Goal: Understand process/instructions

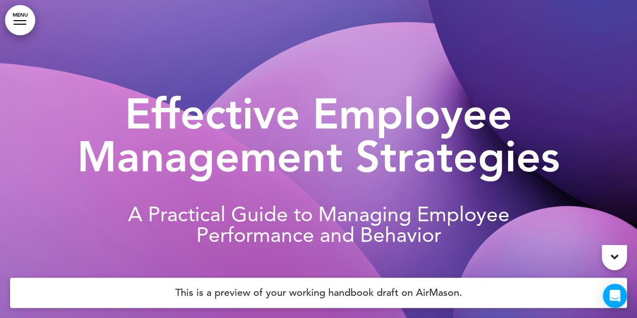
click at [14, 23] on link "MENU" at bounding box center [20, 20] width 30 height 30
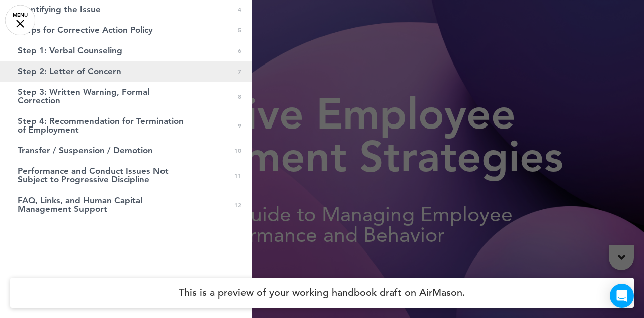
scroll to position [124, 0]
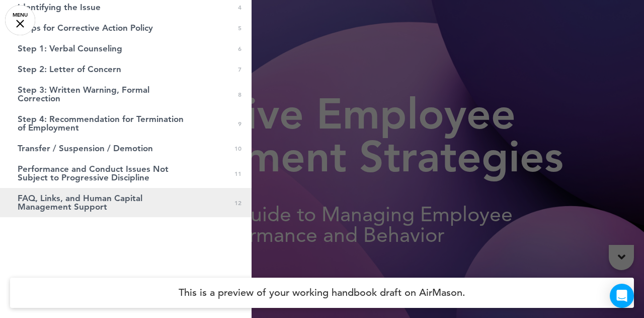
click at [43, 195] on span "FAQ, Links, and Human Capital Management Support" at bounding box center [101, 202] width 166 height 17
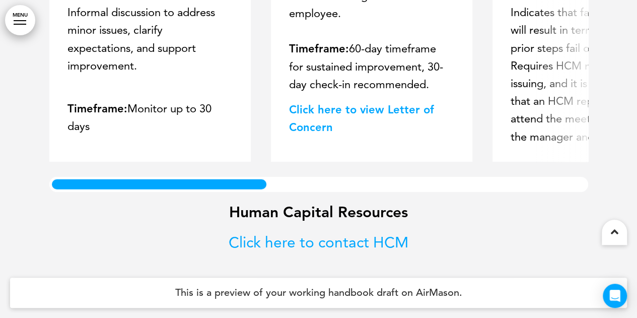
scroll to position [6943, 0]
click at [277, 244] on link "Click here to contact HCM﻿" at bounding box center [318, 241] width 180 height 19
click at [320, 113] on link "﻿Click here to view Letter of Concern" at bounding box center [361, 118] width 145 height 31
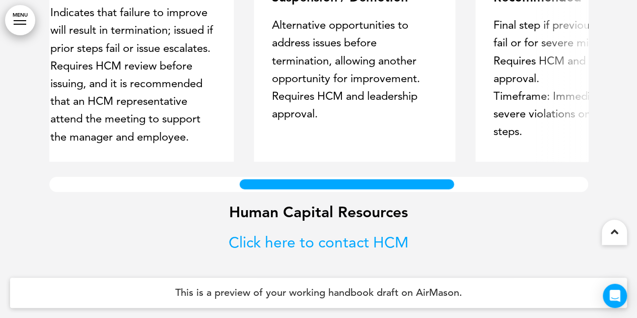
click at [427, 167] on div "Step 1: Verbal Counseling Informal discussion to address minor issues, clarify …" at bounding box center [318, 75] width 538 height 231
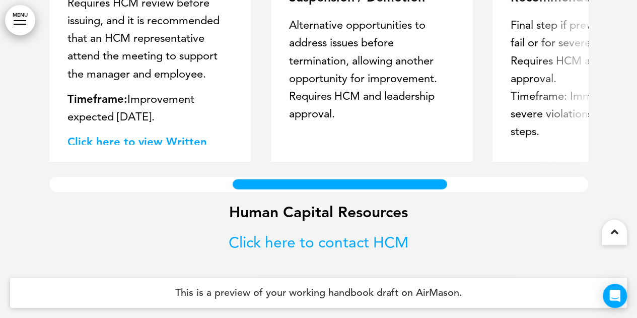
scroll to position [114, 0]
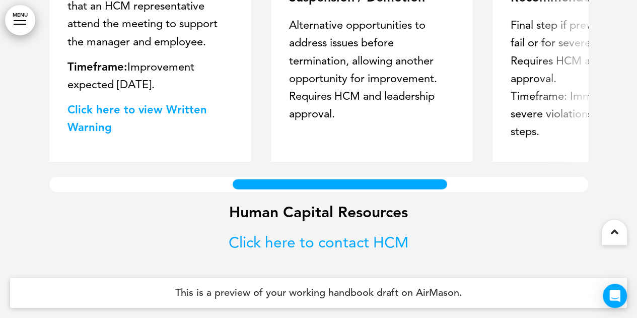
click at [154, 107] on link "Click here to view Written Warning" at bounding box center [136, 118] width 139 height 31
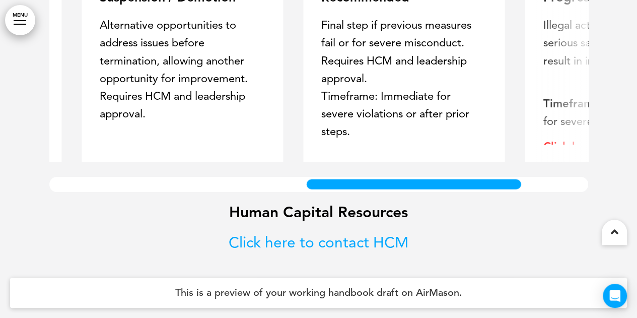
click at [429, 179] on div at bounding box center [412, 184] width 219 height 15
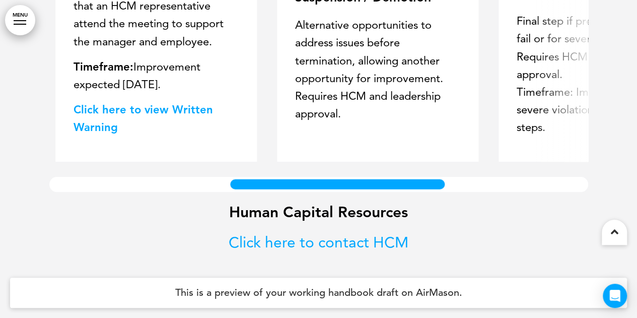
scroll to position [0, 0]
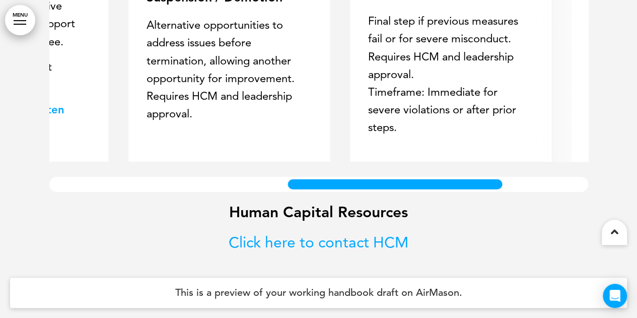
click at [403, 192] on div "Step 1: Verbal Counseling Informal discussion to address minor issues, clarify …" at bounding box center [318, 75] width 538 height 231
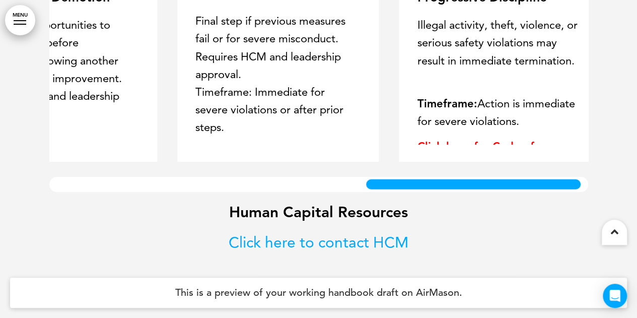
scroll to position [0, 770]
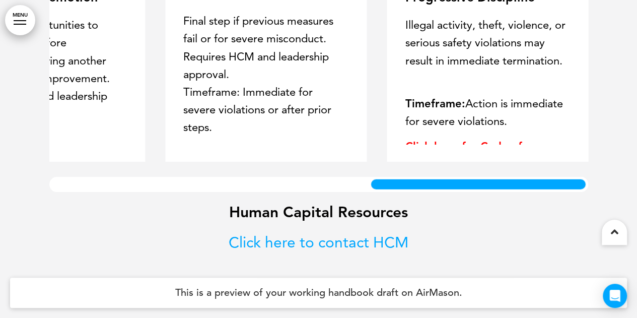
click at [487, 192] on div "Step 1: Verbal Counseling Informal discussion to address minor issues, clarify …" at bounding box center [318, 75] width 538 height 231
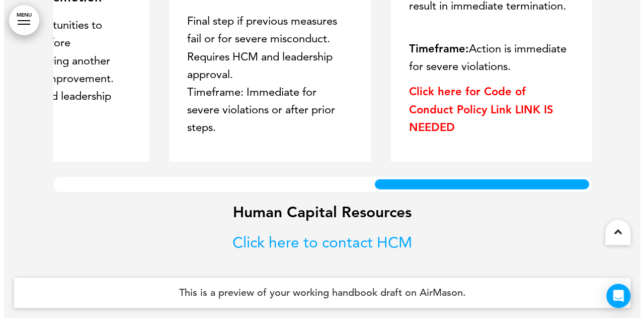
scroll to position [6943, 0]
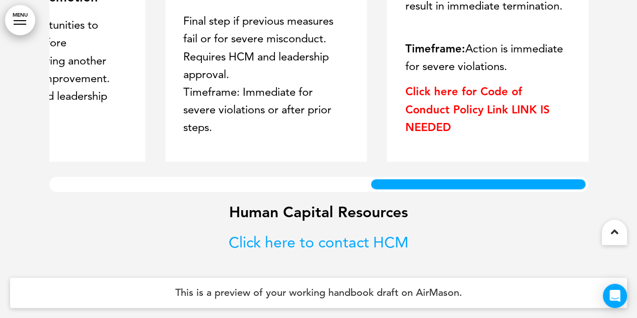
click at [19, 19] on link "MENU" at bounding box center [20, 20] width 30 height 30
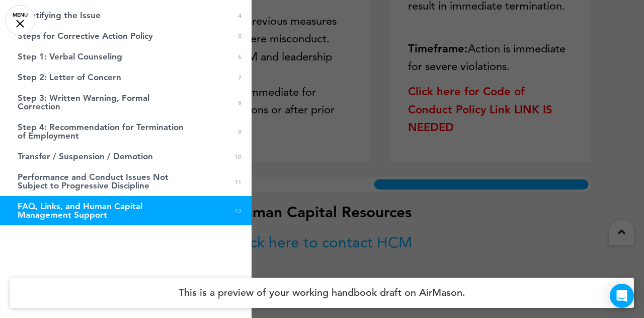
scroll to position [124, 0]
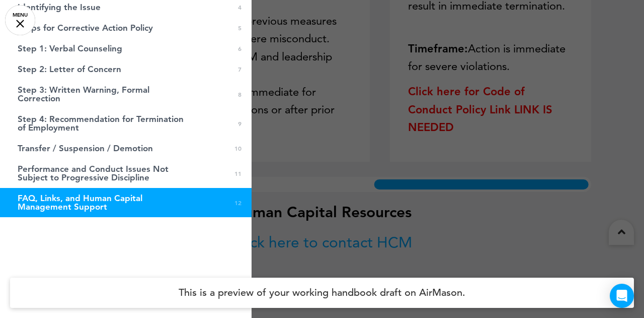
click at [111, 232] on div "0 / 0 Effective Employee Management Strategies 0 1 Corrective Action Policy 0 2…" at bounding box center [126, 159] width 252 height 318
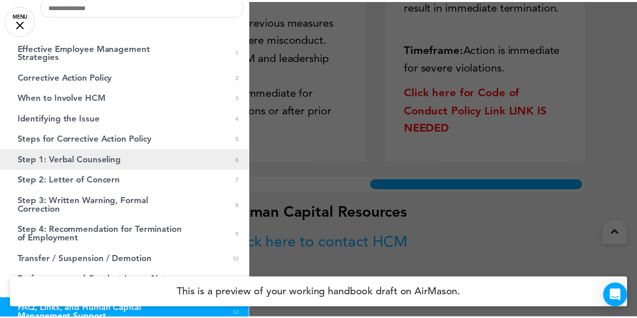
scroll to position [0, 0]
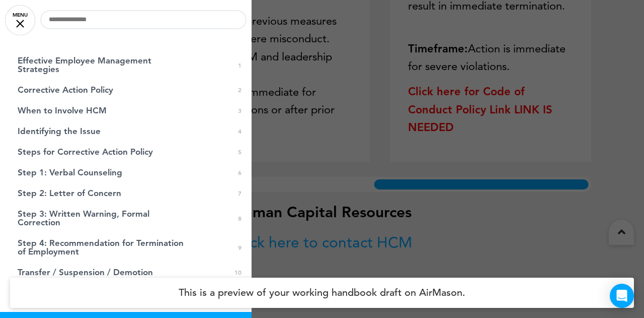
click at [617, 65] on div at bounding box center [322, 159] width 644 height 318
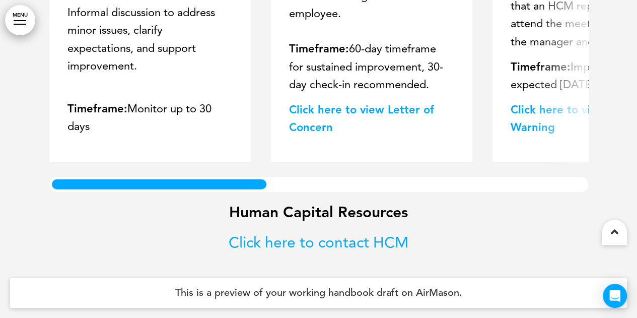
click at [119, 206] on div "FAQ, Links, and Human Capital Management Support Step 1: Verbal Counseling Info…" at bounding box center [318, 80] width 538 height 476
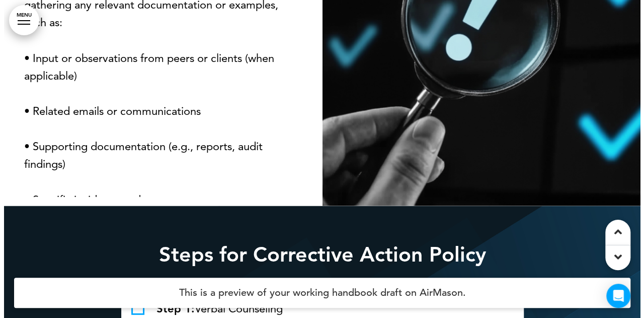
scroll to position [1056, 0]
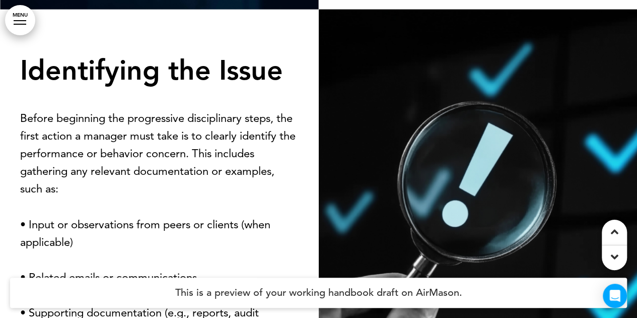
click at [16, 19] on link "MENU" at bounding box center [20, 20] width 30 height 30
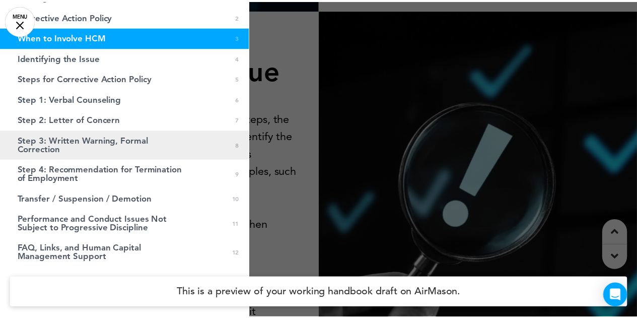
scroll to position [0, 0]
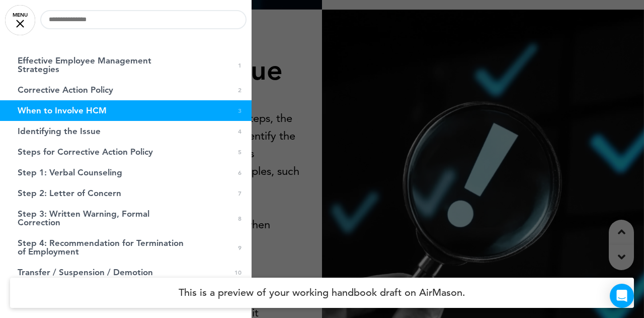
click at [269, 42] on div at bounding box center [322, 159] width 644 height 318
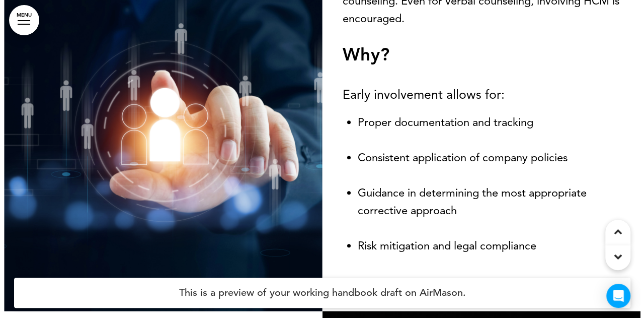
scroll to position [174, 0]
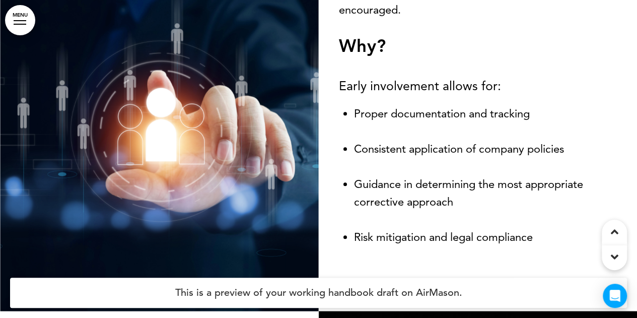
click at [5, 17] on link "MENU" at bounding box center [20, 20] width 30 height 30
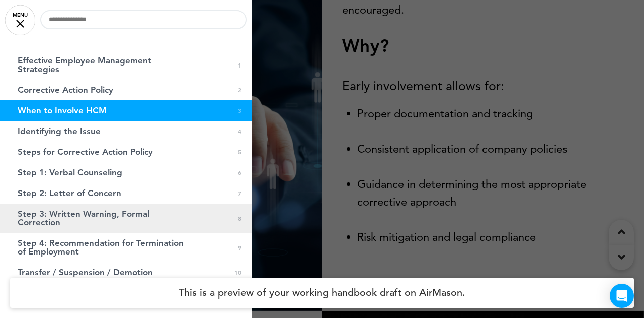
click at [43, 219] on span "Step 3: Written Warning, Formal Correction" at bounding box center [101, 217] width 166 height 17
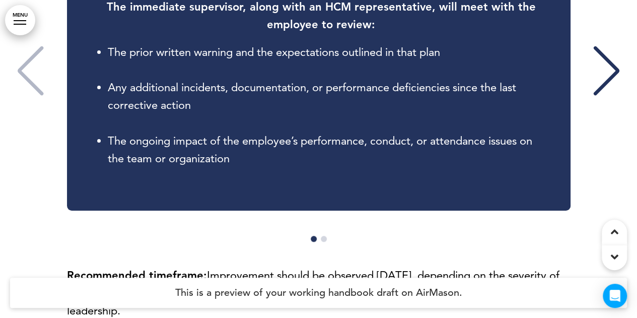
scroll to position [3941, 0]
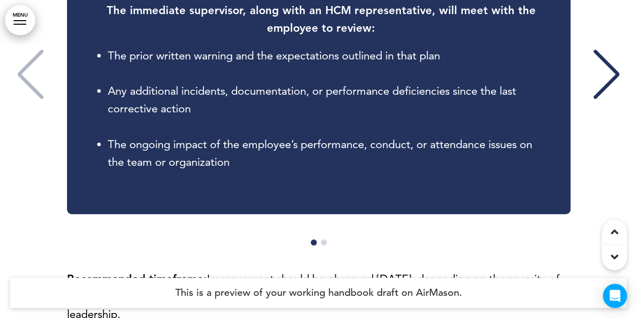
click at [605, 100] on div "Next slide" at bounding box center [606, 74] width 31 height 50
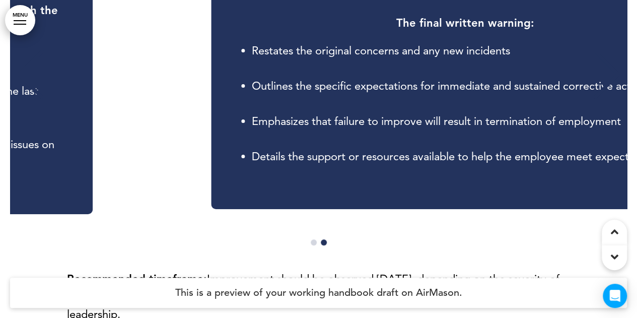
scroll to position [0, 621]
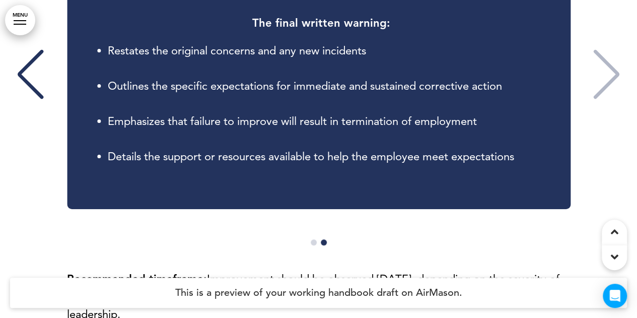
click at [595, 111] on div "During Step 3: The final written warning: Restates the original concerns and an…" at bounding box center [318, 76] width 616 height 266
click at [611, 109] on div "During Step 3: The final written warning: Restates the original concerns and an…" at bounding box center [318, 76] width 616 height 266
click at [34, 100] on div "Previous slide" at bounding box center [30, 74] width 31 height 50
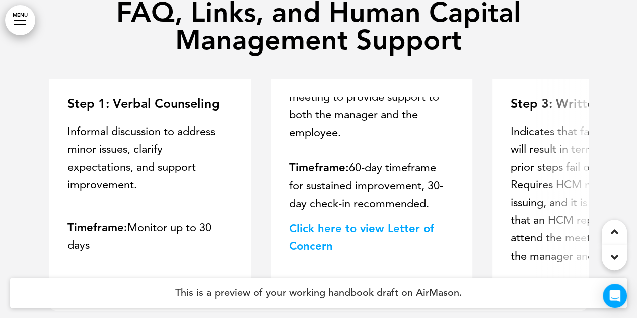
scroll to position [6910, 0]
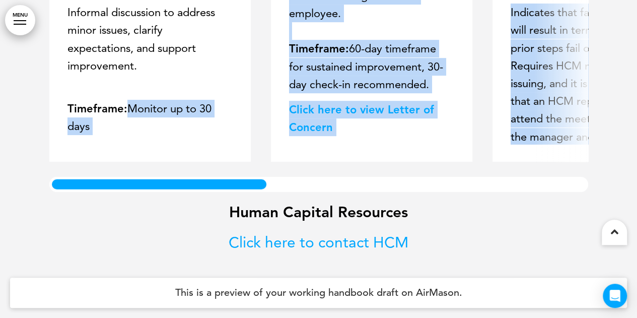
drag, startPoint x: 129, startPoint y: 208, endPoint x: 210, endPoint y: 209, distance: 81.0
click at [210, 192] on div "Step 1: Verbal Counseling Informal discussion to address minor issues, clarify …" at bounding box center [318, 75] width 538 height 231
click at [210, 162] on div "Step 1: Verbal Counseling Informal discussion to address minor issues, clarify …" at bounding box center [149, 60] width 201 height 201
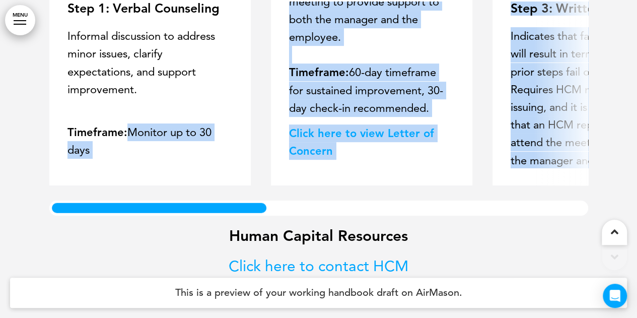
scroll to position [6809, 0]
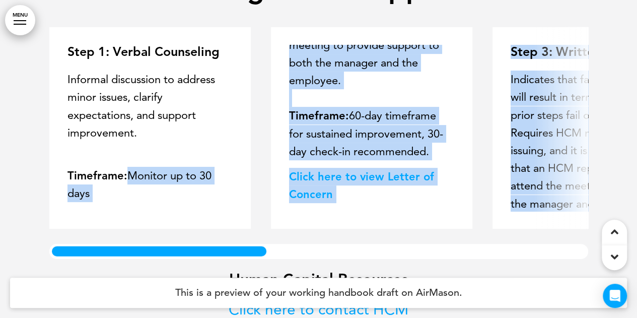
click at [288, 120] on div "Step 2: Letter of Concern Formal documentation of ongoing or serious issues wit…" at bounding box center [376, 128] width 176 height 166
click at [266, 153] on div "Step 1: Verbal Counseling Informal discussion to address minor issues, clarify …" at bounding box center [323, 127] width 548 height 201
click at [260, 148] on div "Step 1: Verbal Counseling Informal discussion to address minor issues, clarify …" at bounding box center [323, 127] width 548 height 201
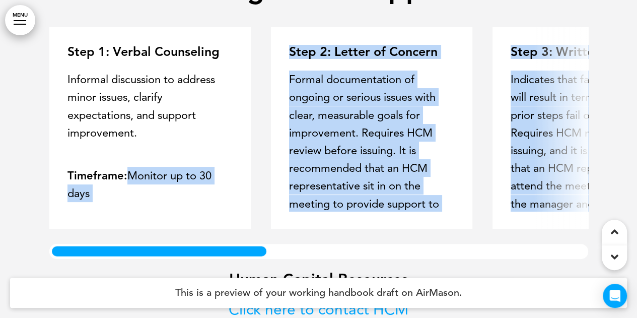
click at [458, 108] on div "Step 2: Letter of Concern Formal documentation of ongoing or serious issues wit…" at bounding box center [371, 127] width 201 height 201
click at [445, 90] on div "FAQ, Links, and Human Capital Management Support Step 1: Verbal Counseling Info…" at bounding box center [318, 147] width 538 height 476
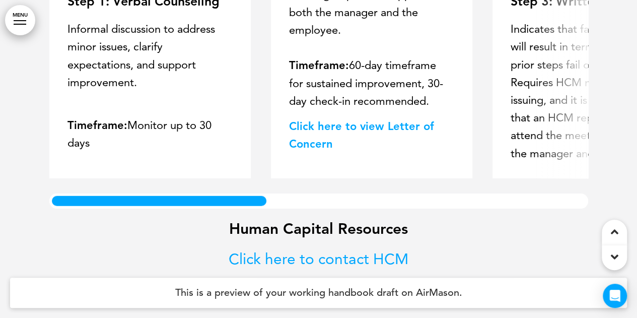
scroll to position [160, 0]
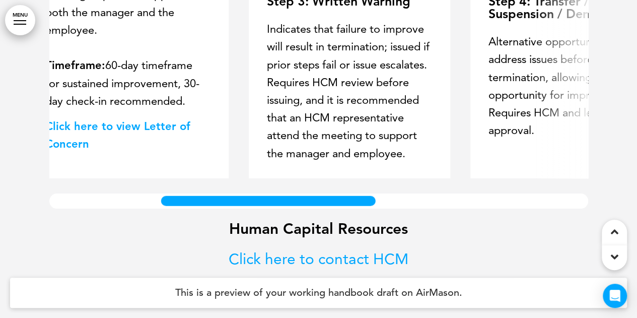
click at [254, 208] on div at bounding box center [267, 200] width 219 height 15
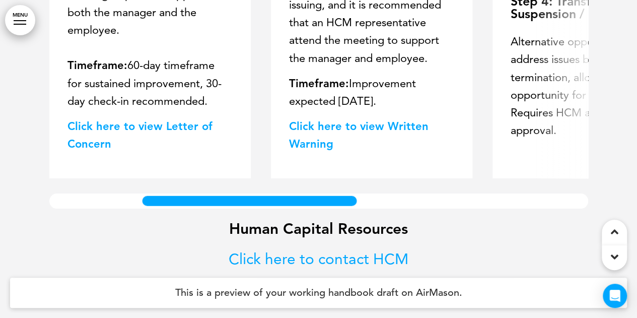
scroll to position [114, 0]
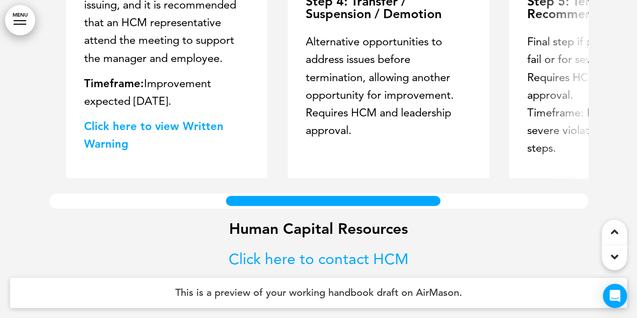
click at [314, 208] on div at bounding box center [332, 200] width 219 height 15
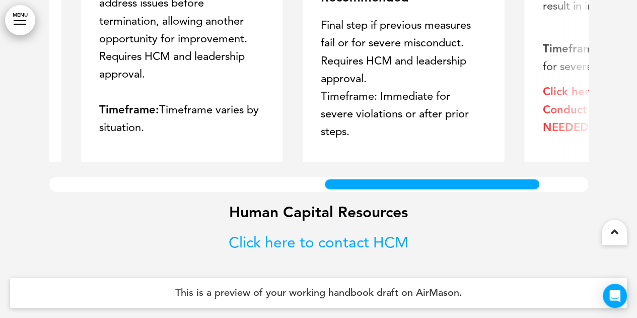
scroll to position [0, 664]
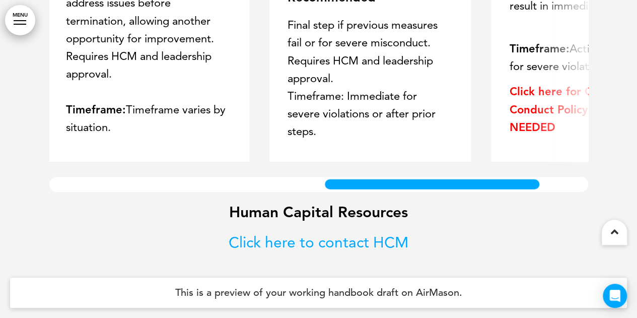
click at [376, 189] on div at bounding box center [431, 184] width 219 height 15
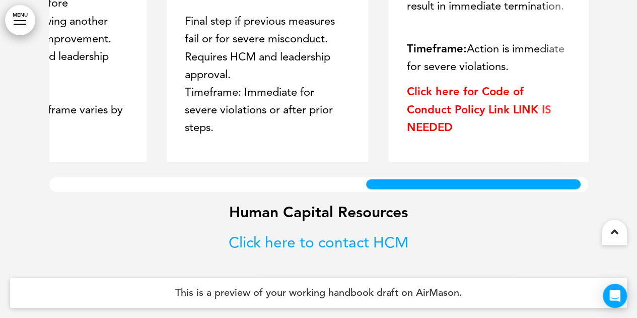
scroll to position [0, 770]
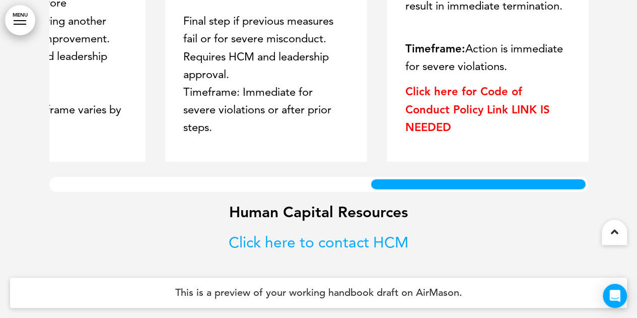
click at [422, 187] on div at bounding box center [477, 184] width 219 height 15
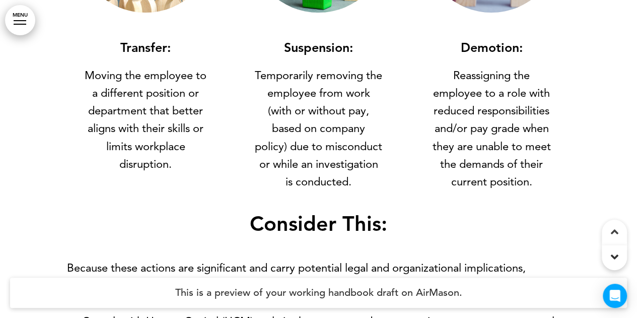
scroll to position [0, 0]
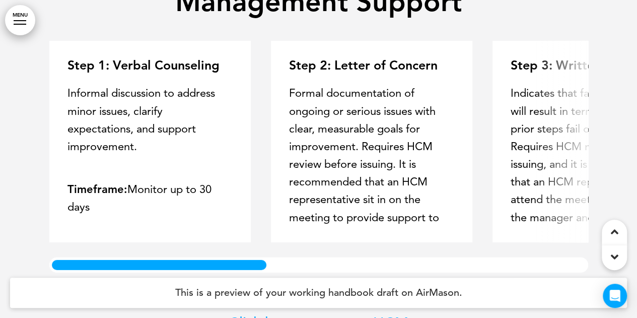
scroll to position [55, 0]
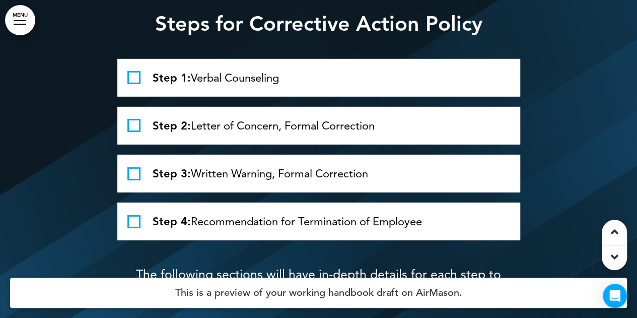
scroll to position [1711, 0]
